Goal: Information Seeking & Learning: Find specific page/section

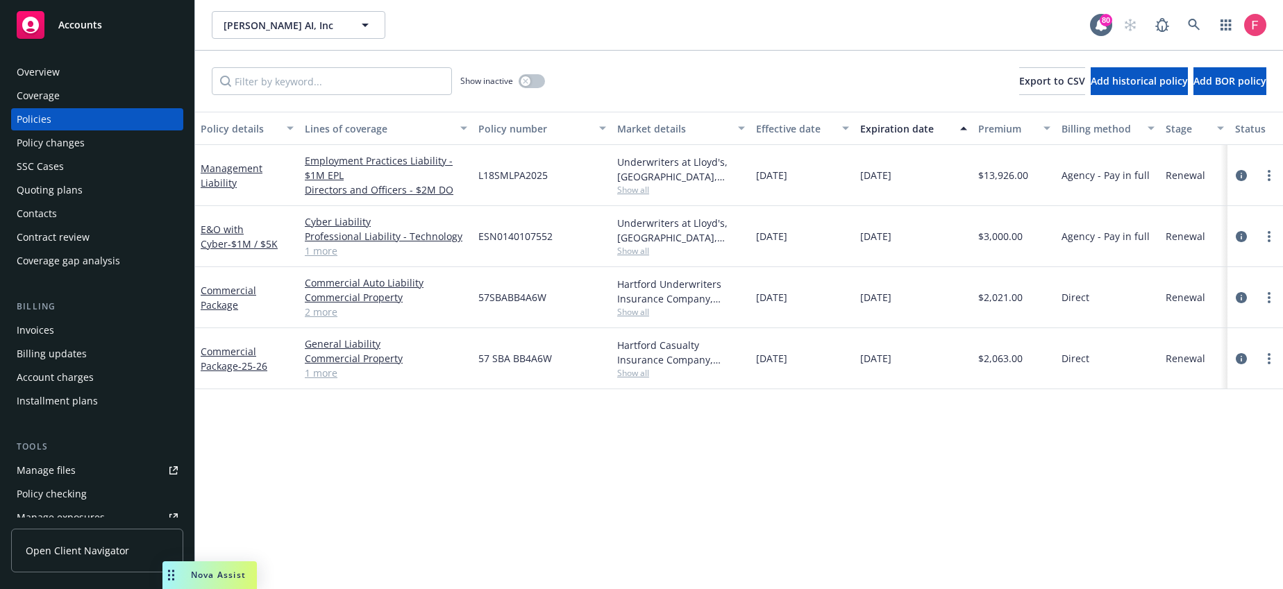
click at [1201, 19] on link at bounding box center [1194, 25] width 28 height 28
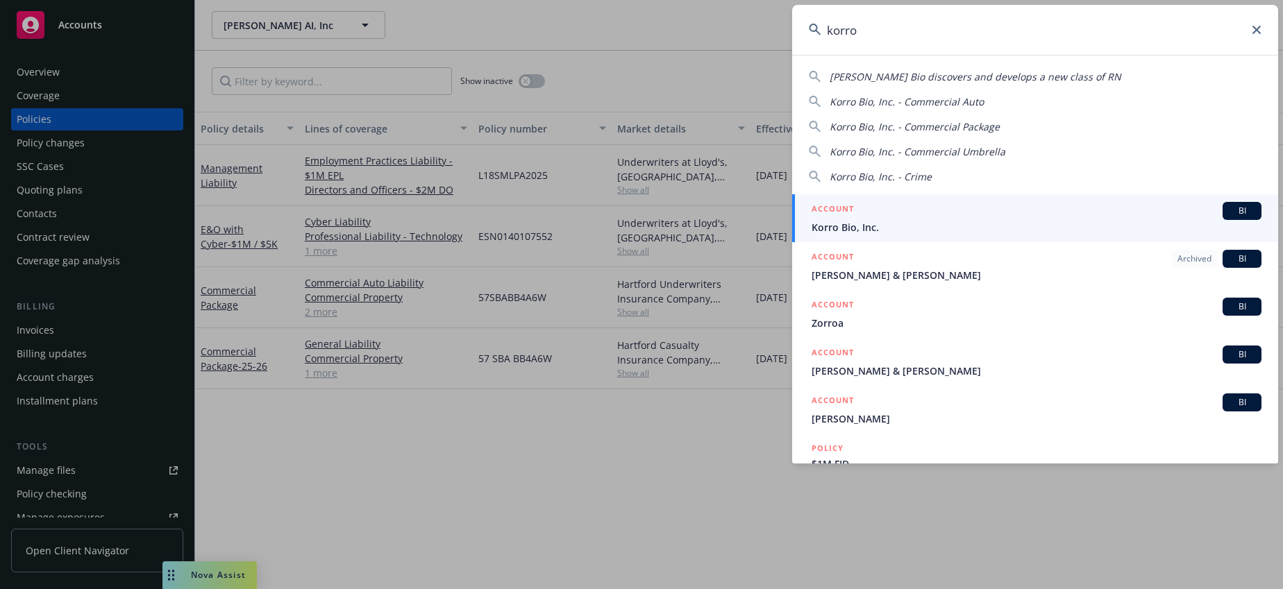
type input "korro"
click at [928, 213] on div "ACCOUNT BI" at bounding box center [1036, 211] width 450 height 18
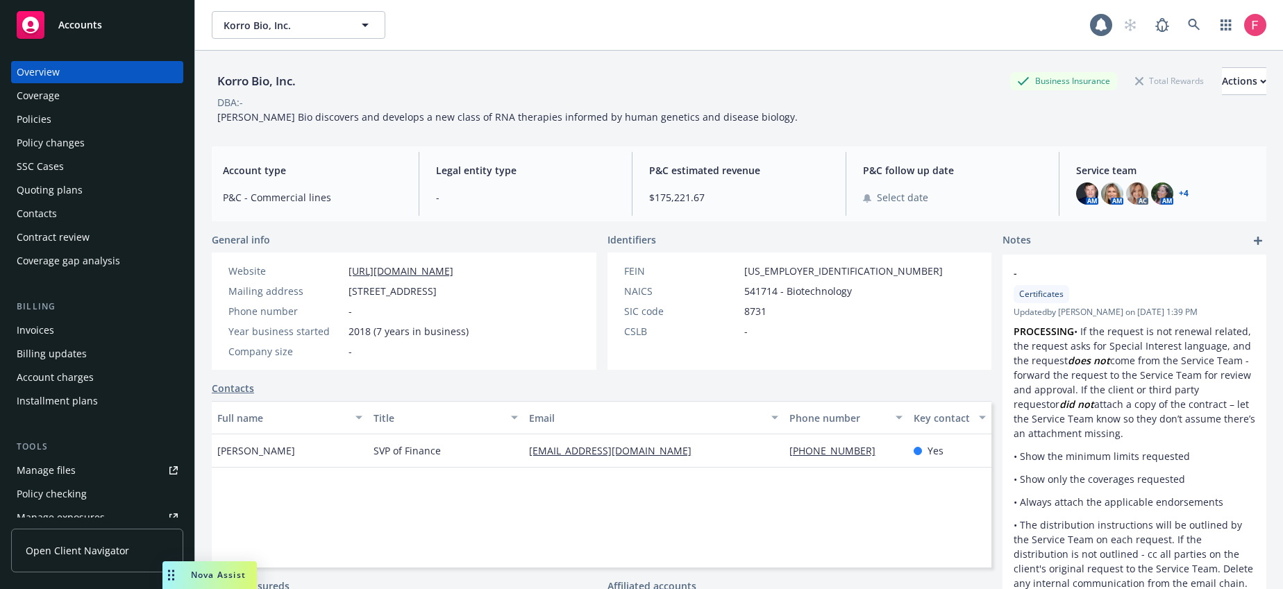
click at [80, 123] on div "Policies" at bounding box center [97, 119] width 161 height 22
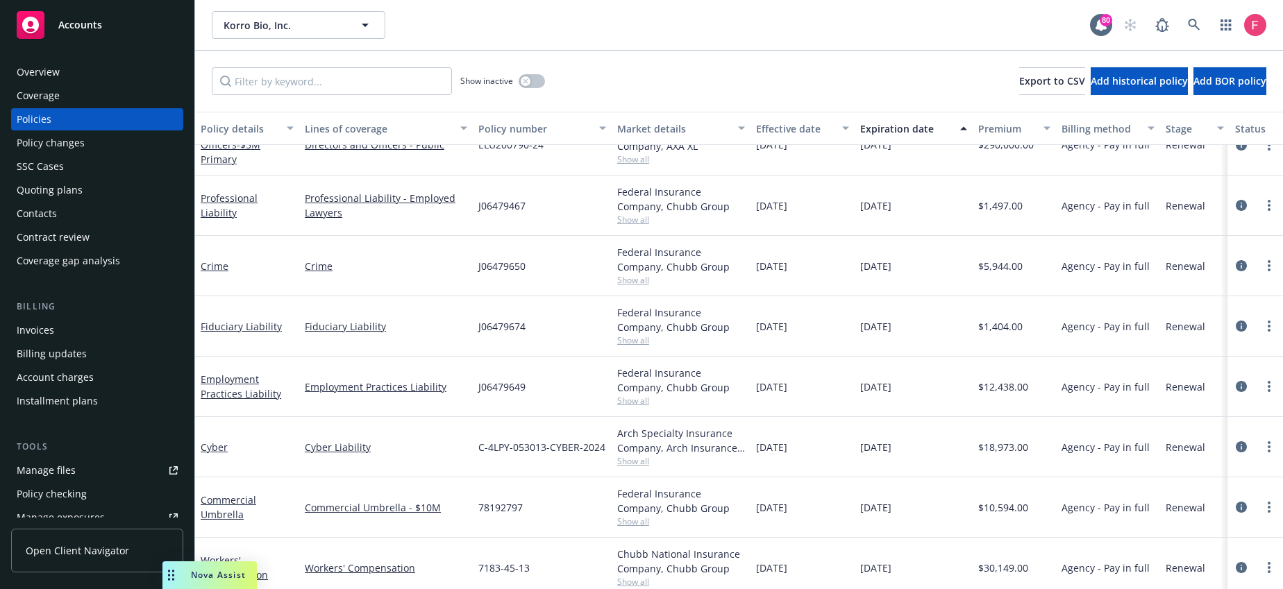
scroll to position [540, 0]
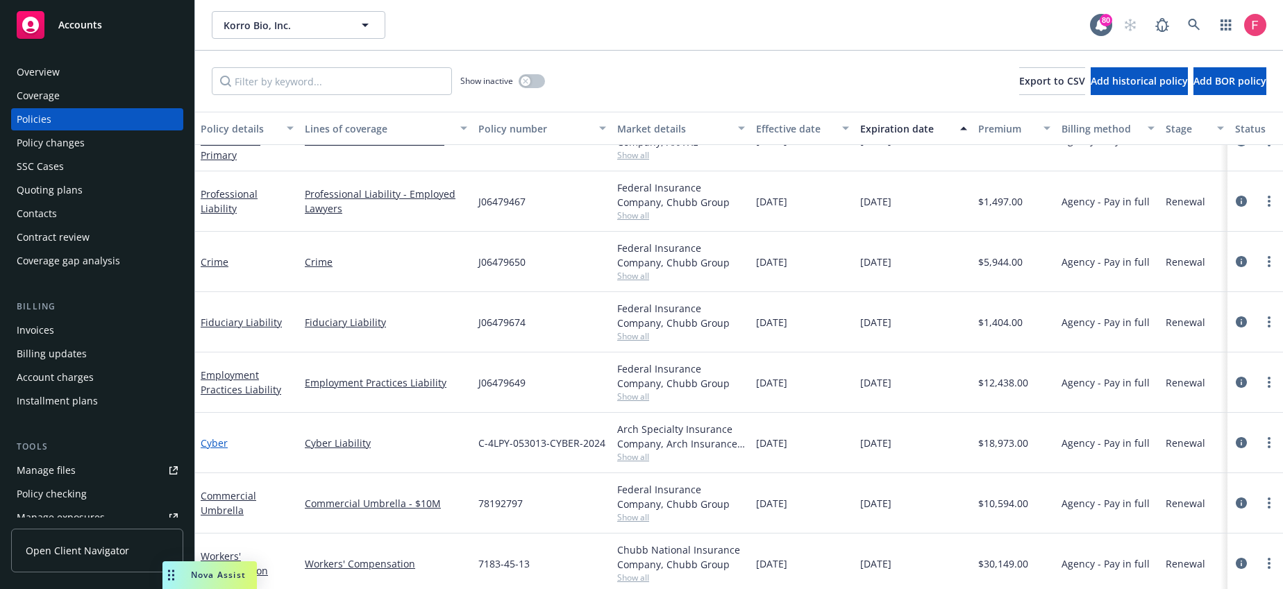
click at [216, 443] on link "Cyber" at bounding box center [214, 443] width 27 height 13
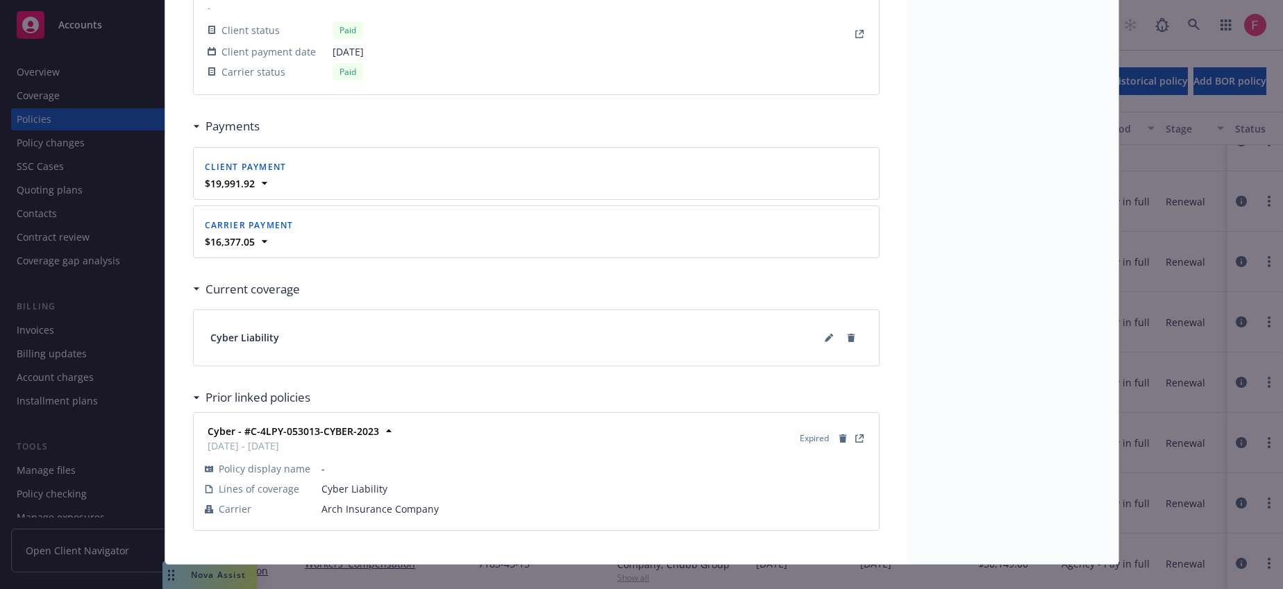
scroll to position [1373, 0]
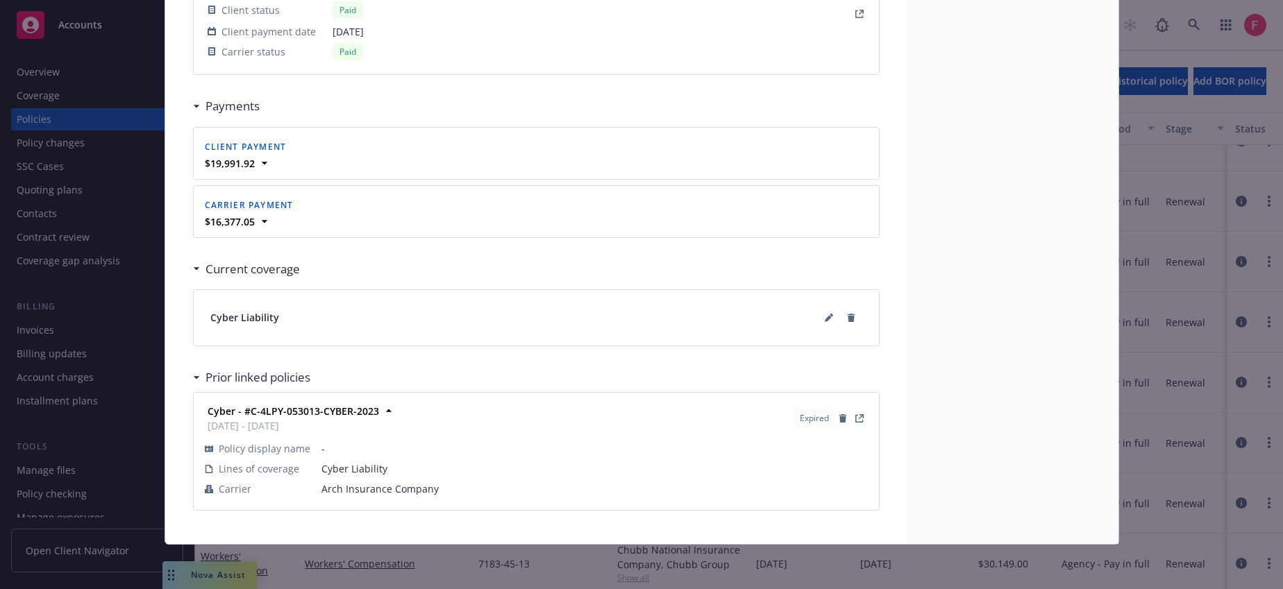
click at [477, 427] on div "Cyber - #C-4LPY-053013-CYBER-2023 [DATE] - [DATE] Expired" at bounding box center [536, 418] width 668 height 35
click at [337, 412] on strong "Cyber - #C-4LPY-053013-CYBER-2023" at bounding box center [293, 411] width 171 height 13
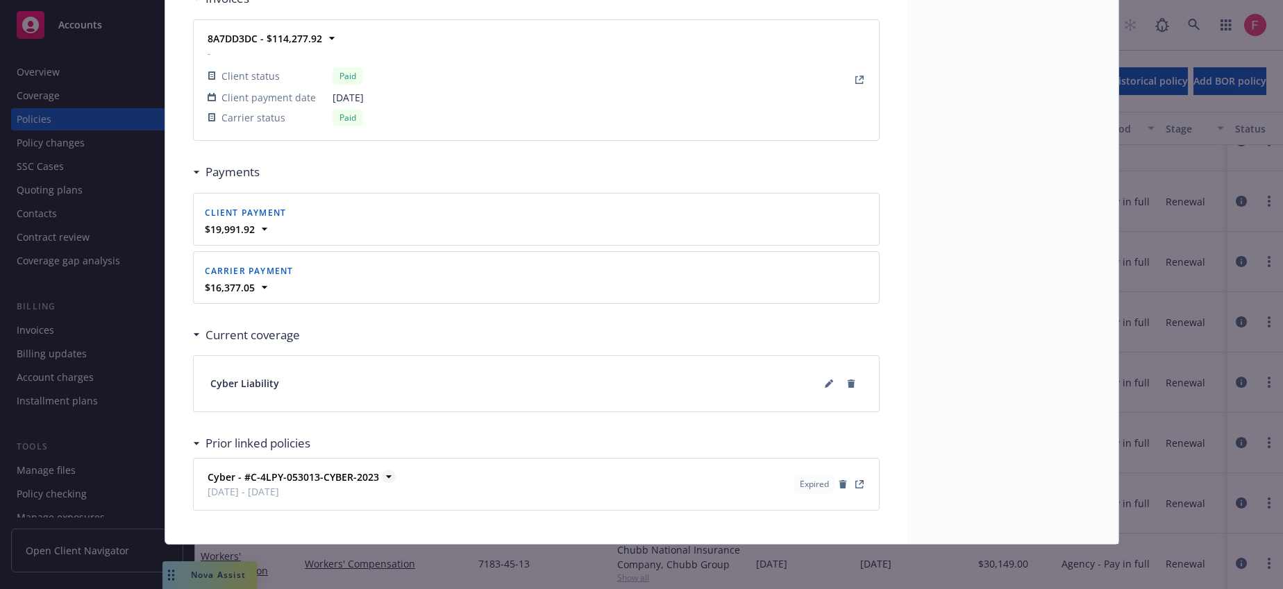
scroll to position [1307, 0]
click at [860, 487] on link "View Policy" at bounding box center [859, 484] width 17 height 17
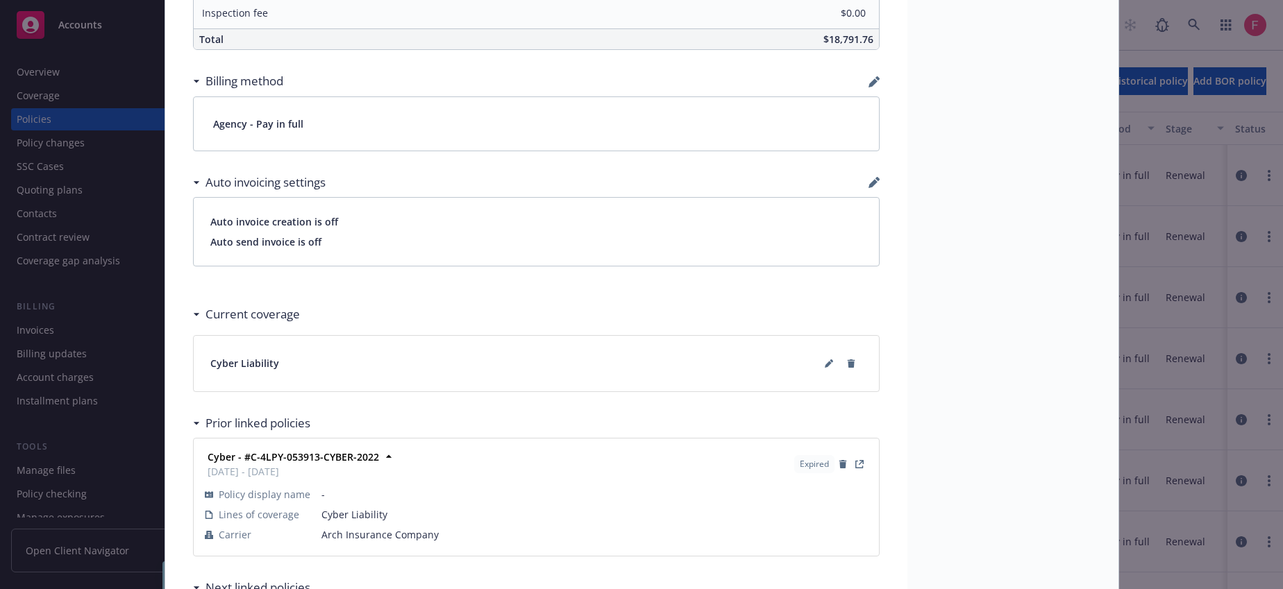
scroll to position [1035, 0]
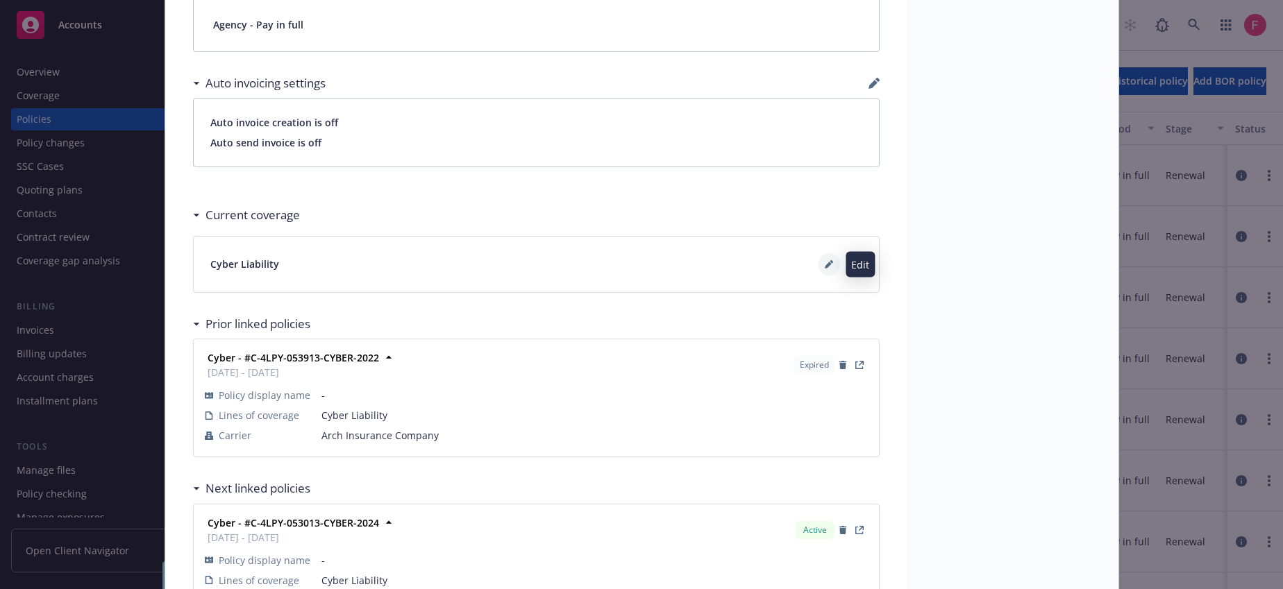
click at [825, 267] on icon at bounding box center [829, 264] width 8 height 8
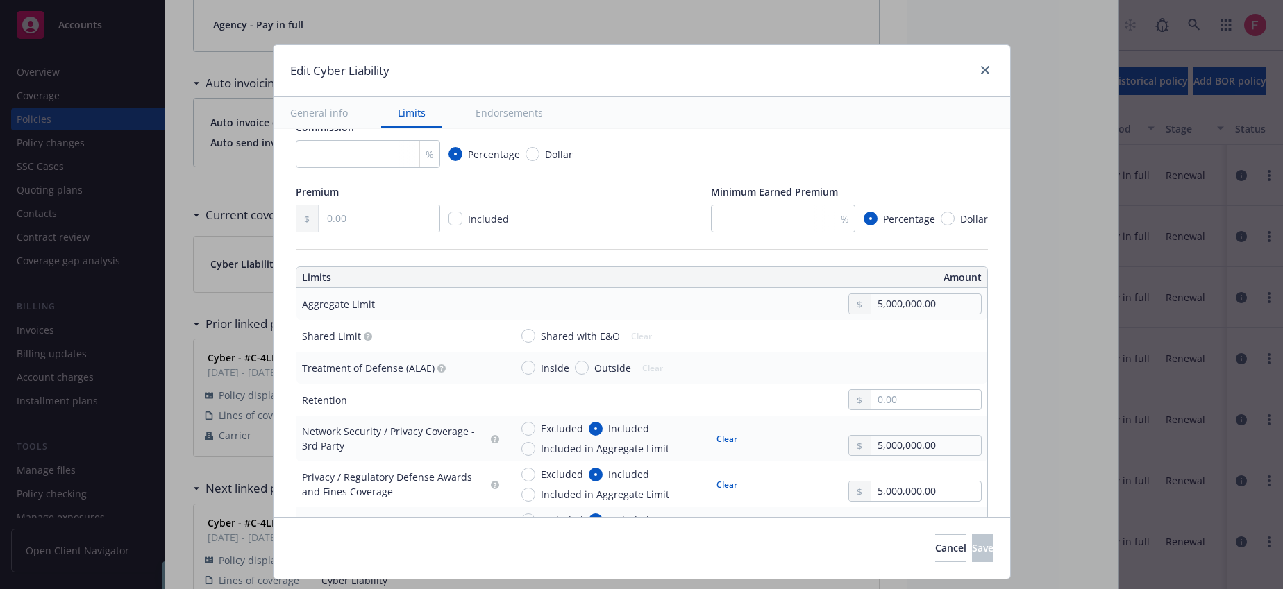
scroll to position [259, 0]
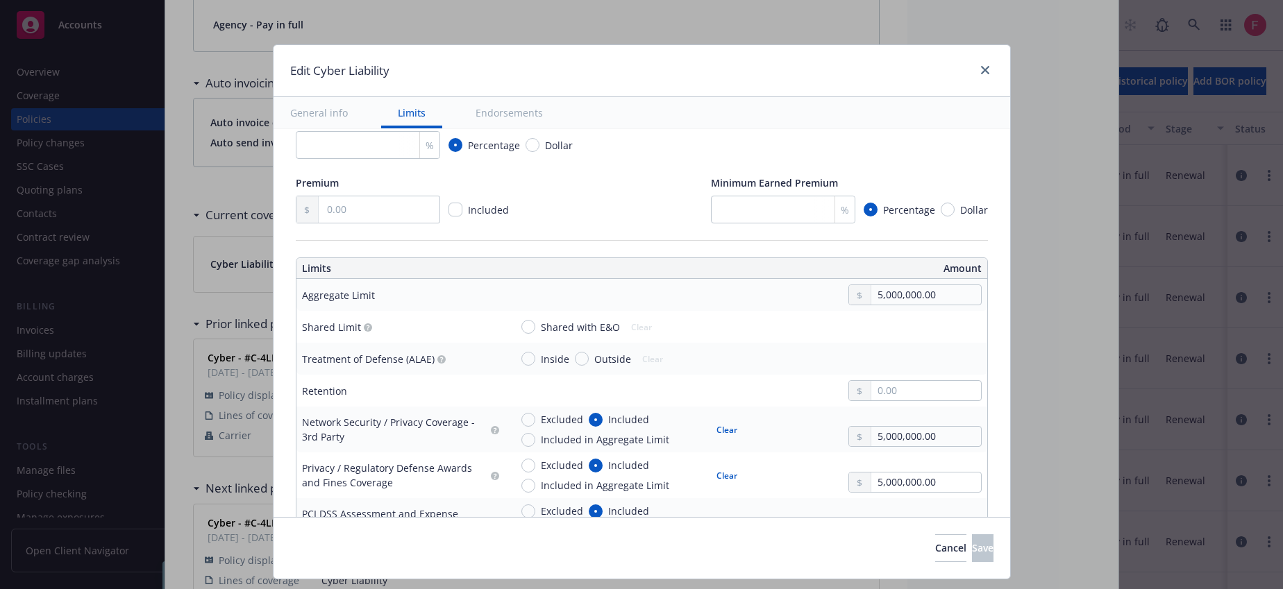
click at [971, 67] on div at bounding box center [982, 71] width 22 height 18
click at [972, 69] on div at bounding box center [982, 71] width 22 height 18
click at [976, 71] on link "close" at bounding box center [984, 70] width 17 height 17
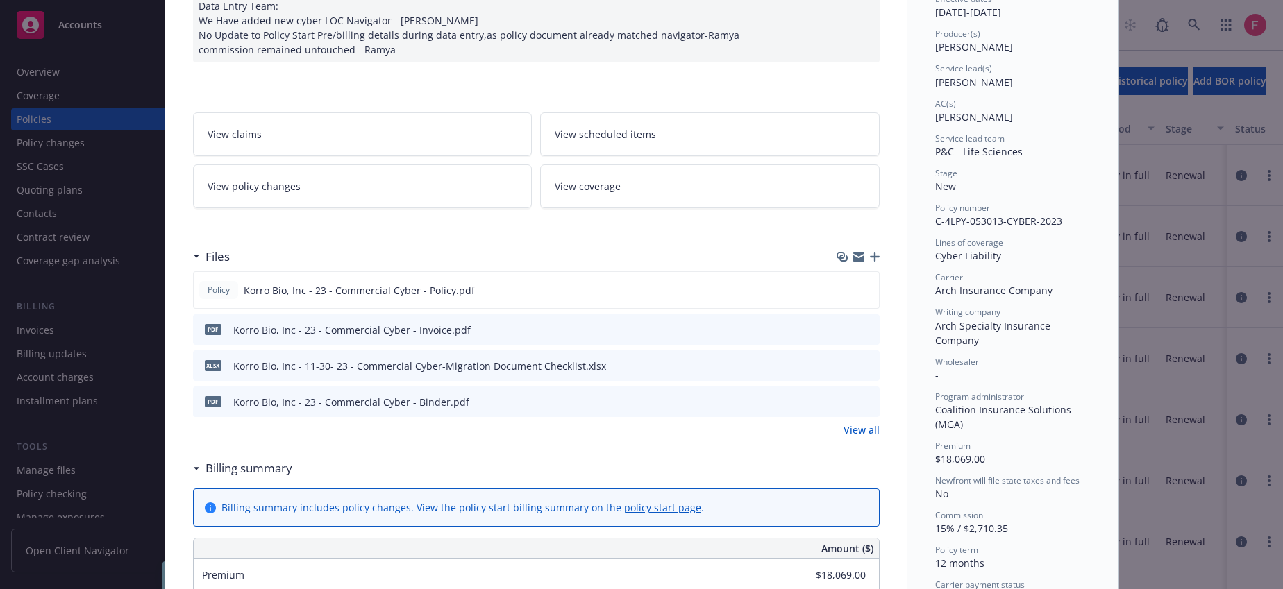
scroll to position [0, 0]
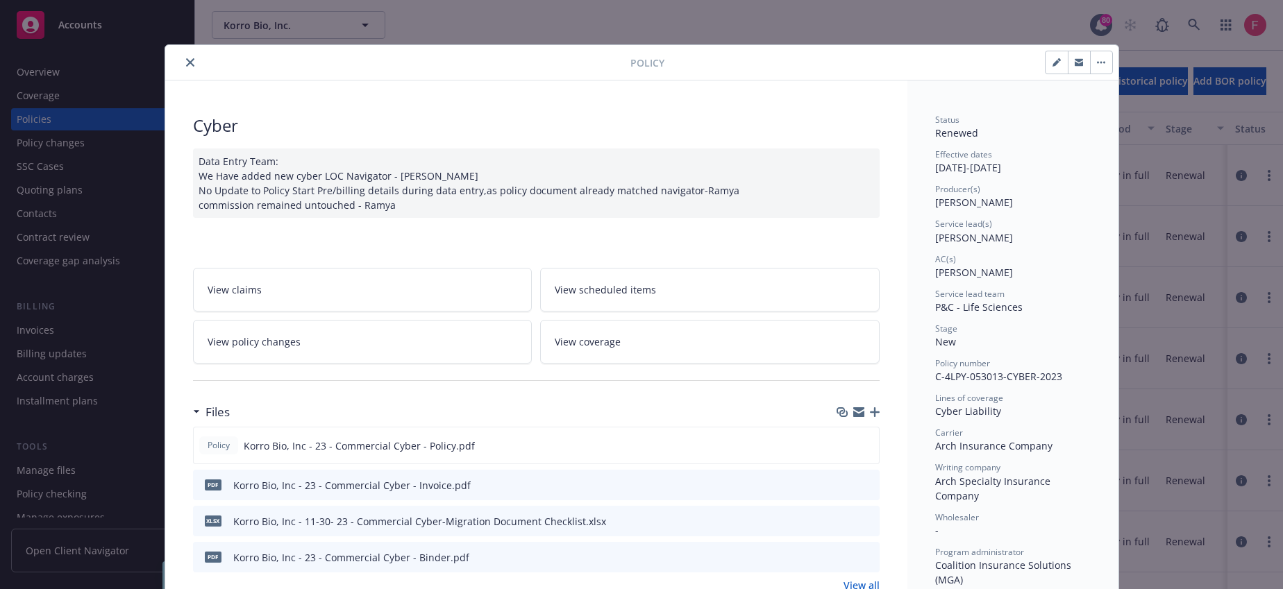
click at [200, 62] on div at bounding box center [400, 62] width 459 height 17
click at [186, 65] on icon "close" at bounding box center [190, 62] width 8 height 8
